Goal: Information Seeking & Learning: Learn about a topic

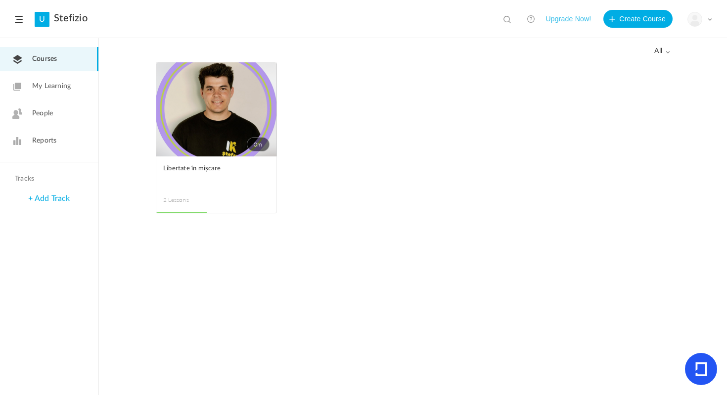
click at [256, 119] on link "0m" at bounding box center [216, 109] width 120 height 94
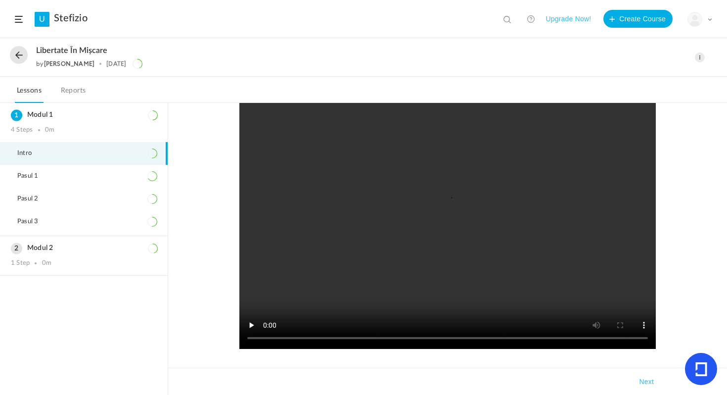
scroll to position [135, 0]
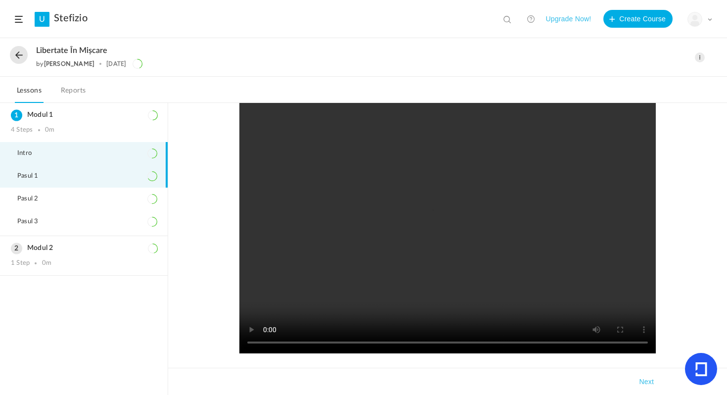
click at [106, 169] on li "Pasul 1" at bounding box center [84, 176] width 168 height 23
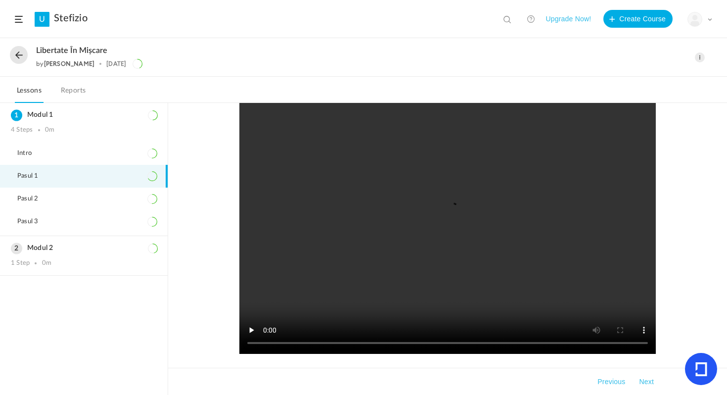
scroll to position [172, 0]
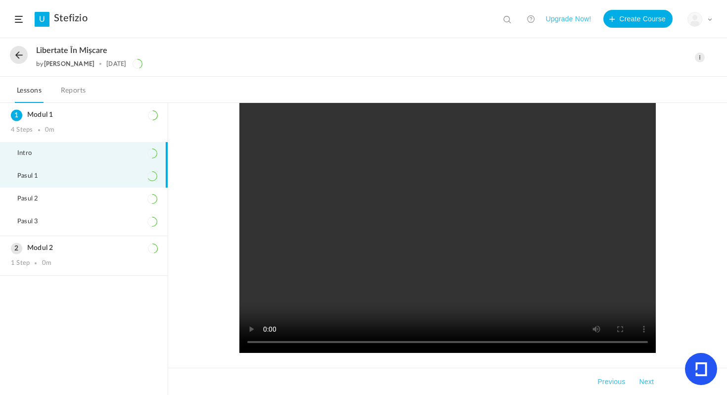
click at [134, 161] on li "Intro" at bounding box center [84, 153] width 168 height 23
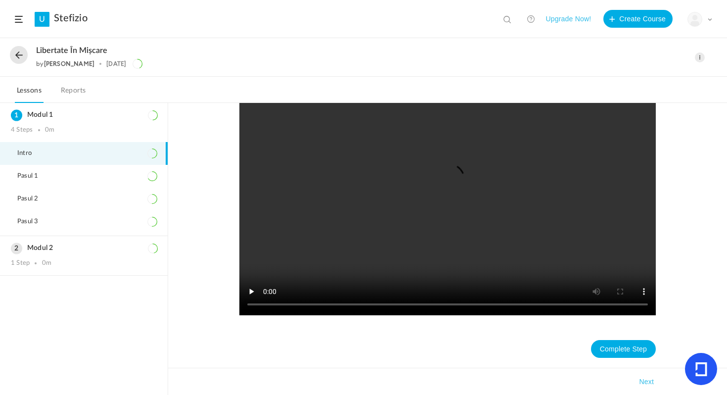
scroll to position [133, 0]
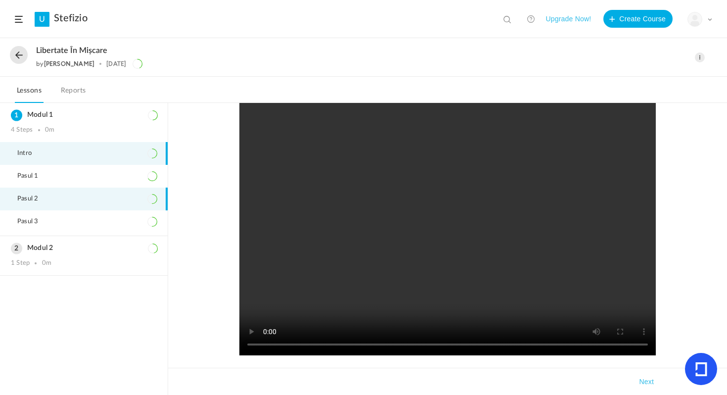
click at [141, 187] on li "Pasul 2" at bounding box center [84, 198] width 168 height 23
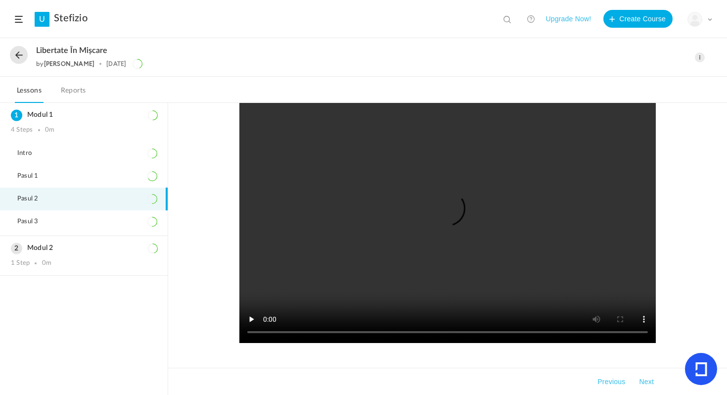
scroll to position [146, 0]
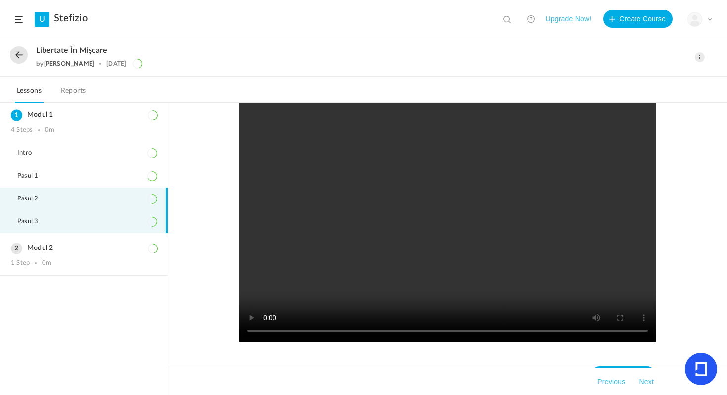
click at [145, 224] on li "Pasul 3" at bounding box center [84, 221] width 168 height 23
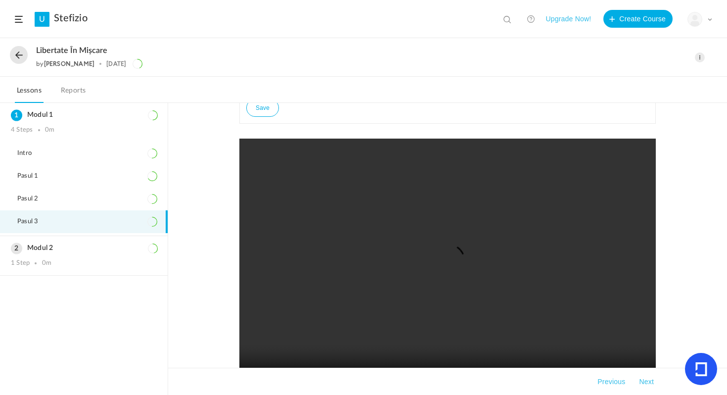
scroll to position [173, 0]
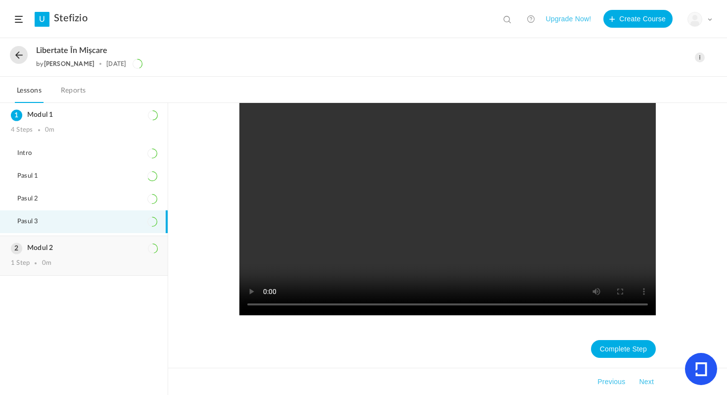
click at [106, 259] on div "1 Step 0m" at bounding box center [84, 263] width 146 height 8
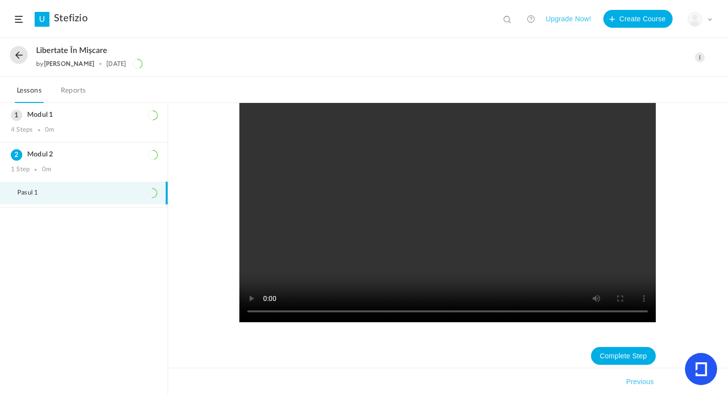
scroll to position [173, 0]
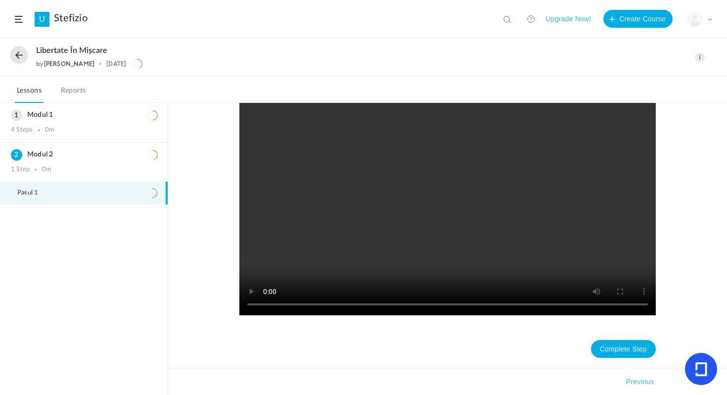
click at [405, 136] on video at bounding box center [447, 186] width 416 height 257
click at [65, 126] on div "Modul 1 4 Steps 0m" at bounding box center [84, 122] width 168 height 39
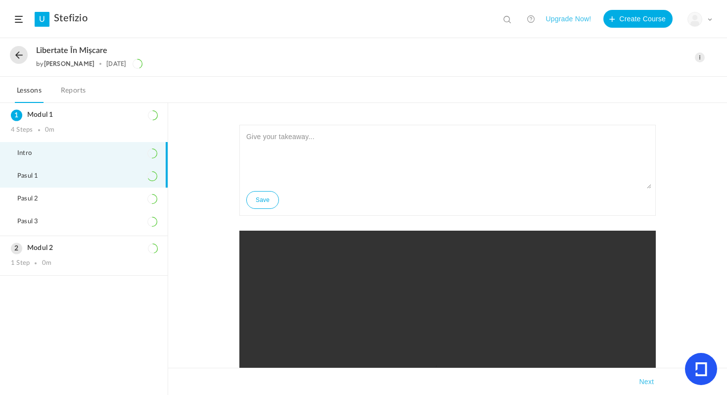
click at [111, 179] on li "Pasul 1" at bounding box center [84, 176] width 168 height 23
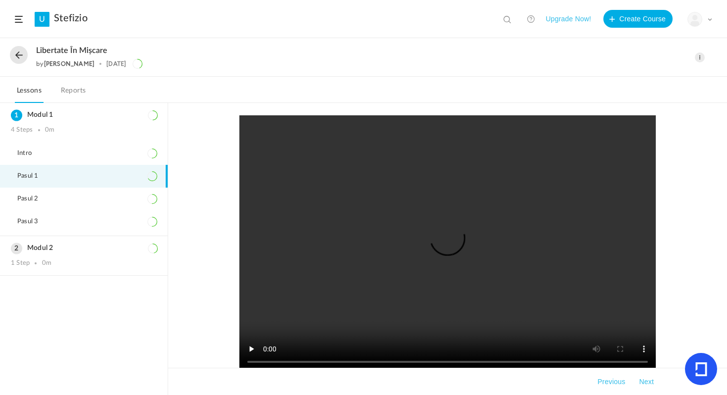
scroll to position [161, 0]
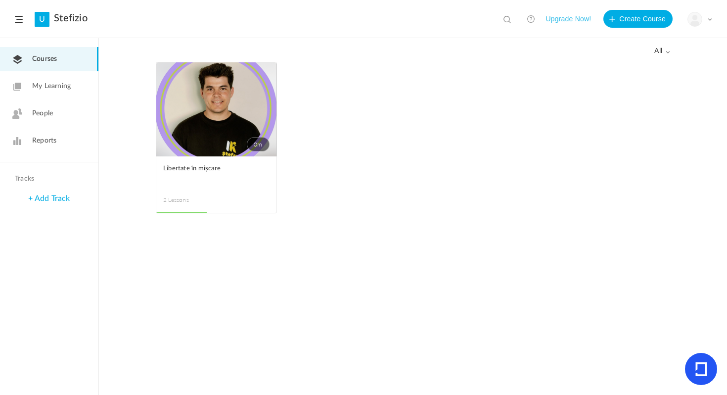
click at [61, 92] on link "My Learning" at bounding box center [49, 86] width 98 height 24
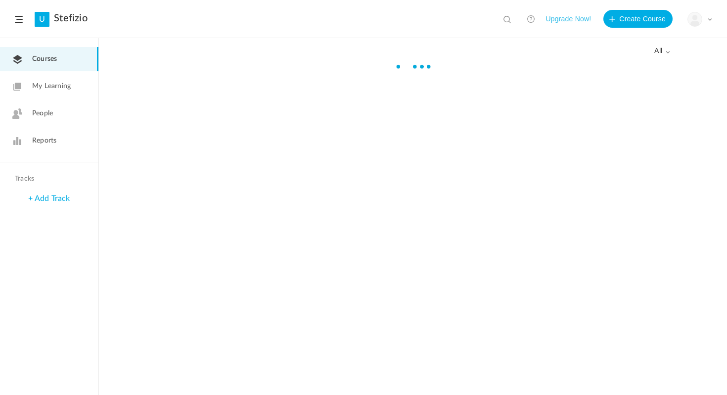
click at [712, 21] on span at bounding box center [709, 19] width 5 height 5
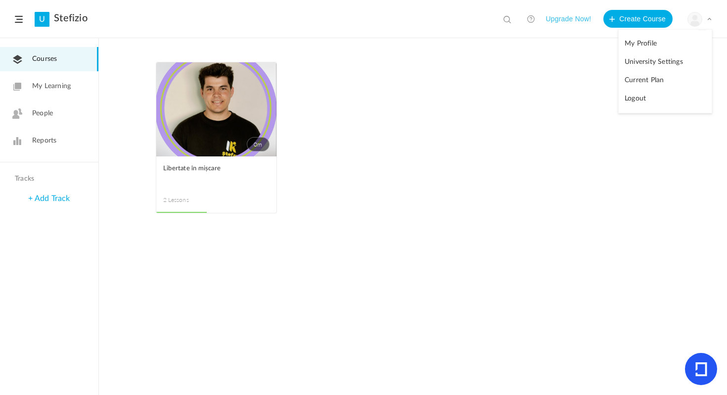
click at [637, 97] on link "Logout" at bounding box center [665, 99] width 93 height 18
